Goal: Check status: Check status

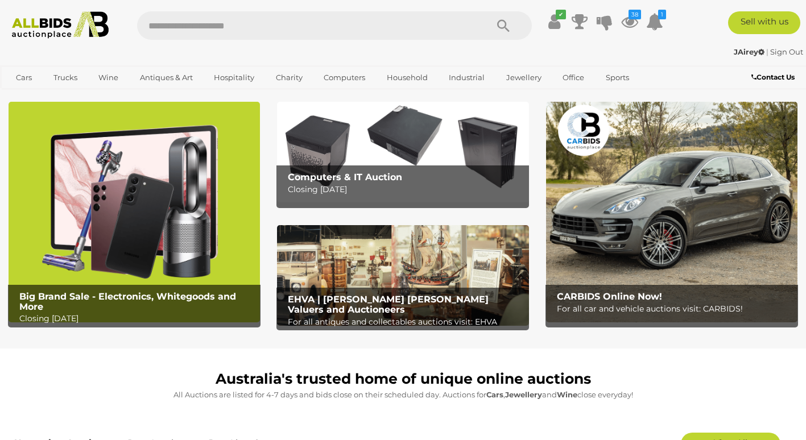
scroll to position [20, 0]
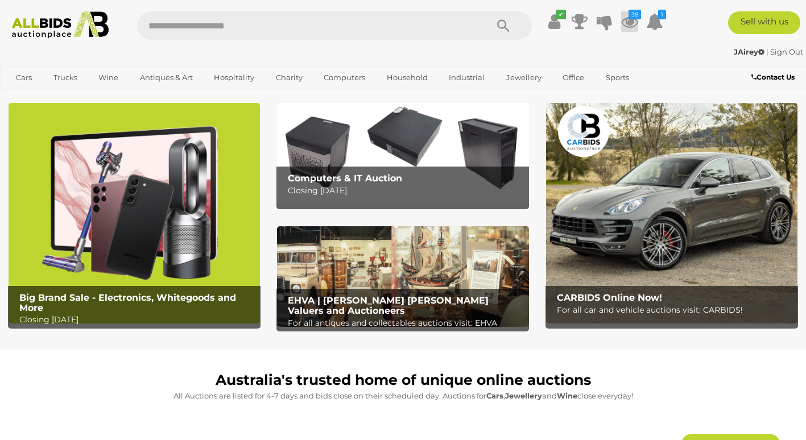
click at [630, 18] on icon "38" at bounding box center [635, 15] width 13 height 10
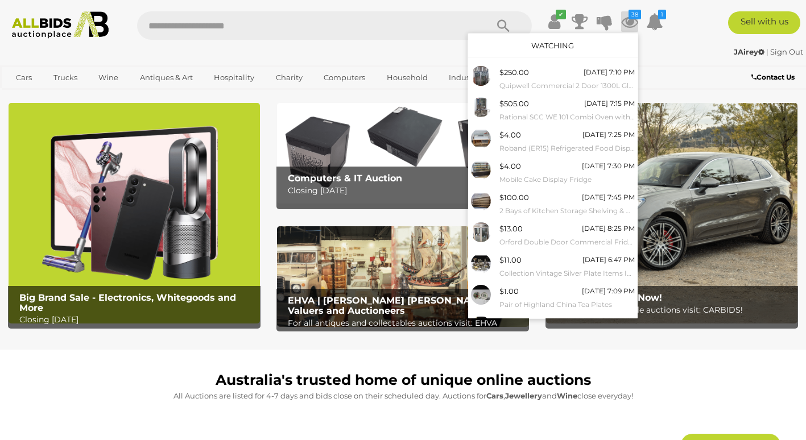
click at [544, 42] on link "Watching" at bounding box center [552, 45] width 43 height 9
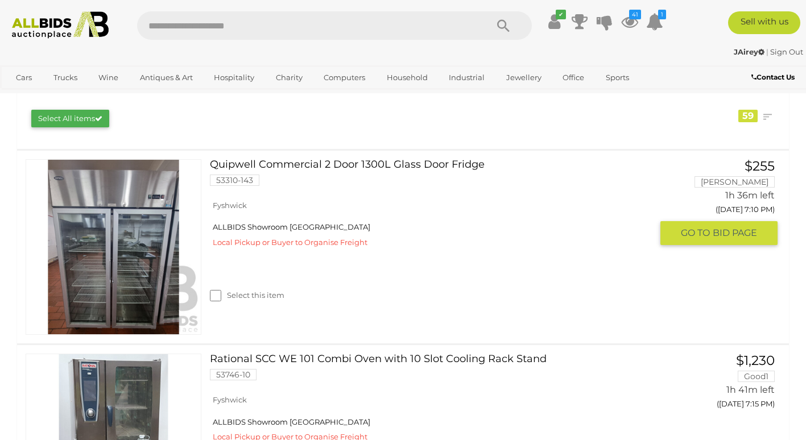
scroll to position [181, 0]
click at [326, 165] on link "Quipwell Commercial 2 Door 1300L Glass Door Fridge 53310-143" at bounding box center [434, 176] width 433 height 35
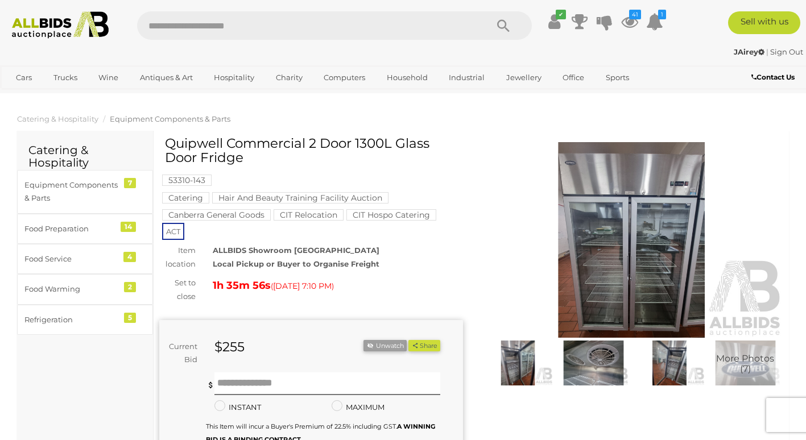
click at [518, 366] on img at bounding box center [518, 364] width 70 height 46
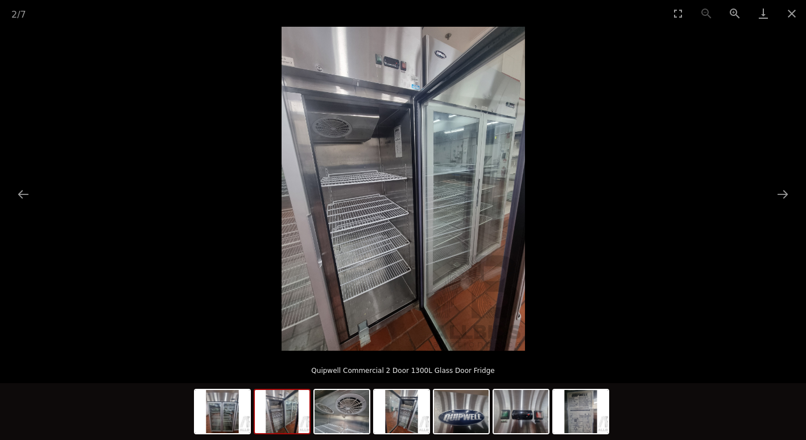
click at [286, 420] on img at bounding box center [282, 411] width 55 height 43
click at [225, 426] on img at bounding box center [222, 411] width 55 height 43
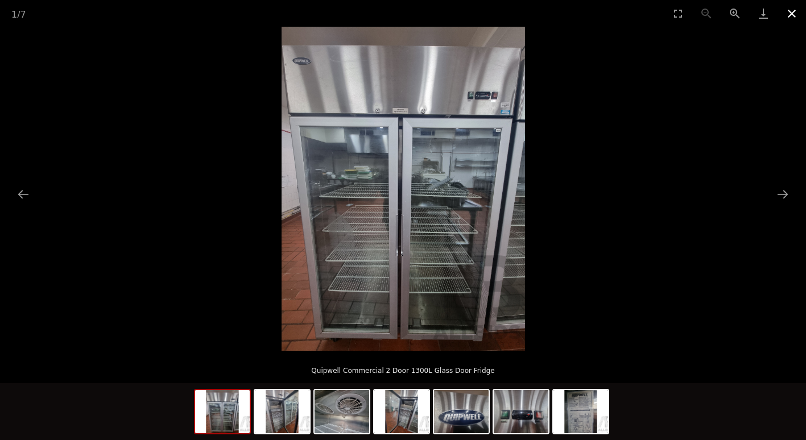
click at [792, 10] on button "Close gallery" at bounding box center [792, 13] width 28 height 27
